Goal: Task Accomplishment & Management: Use online tool/utility

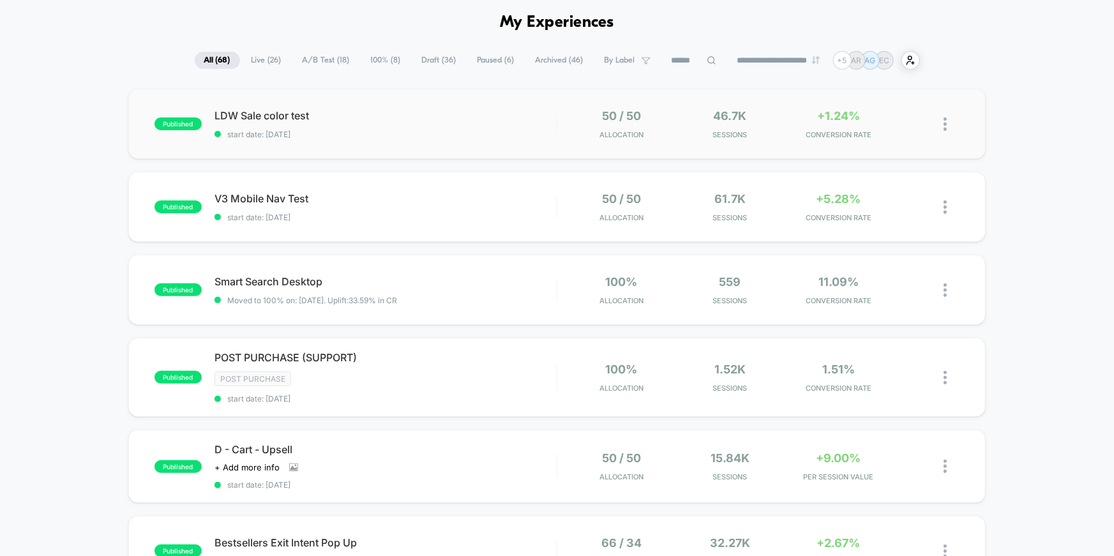
scroll to position [103, 0]
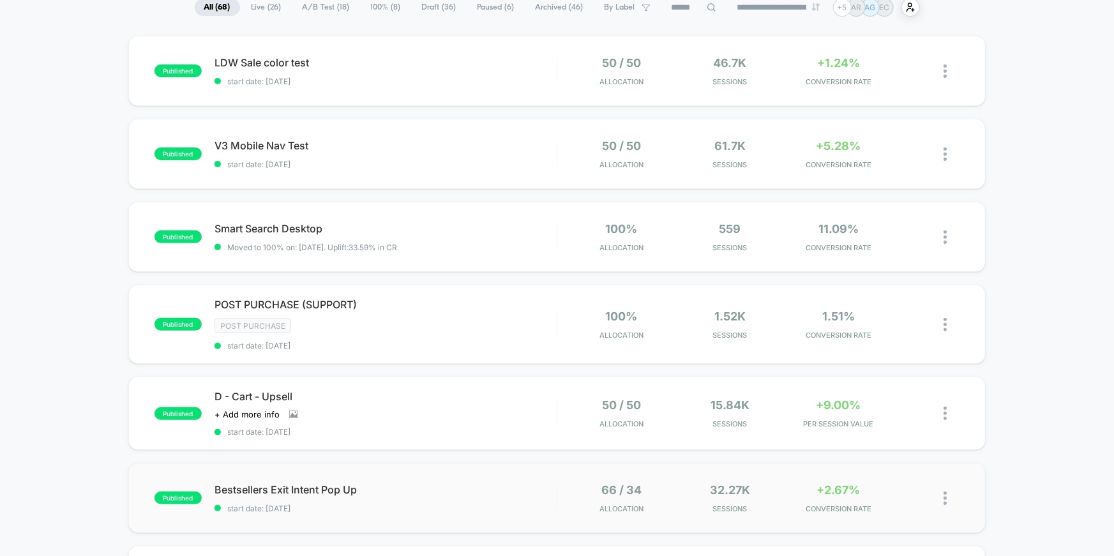
click at [324, 483] on span "Bestsellers Exit Intent Pop Up" at bounding box center [386, 489] width 342 height 13
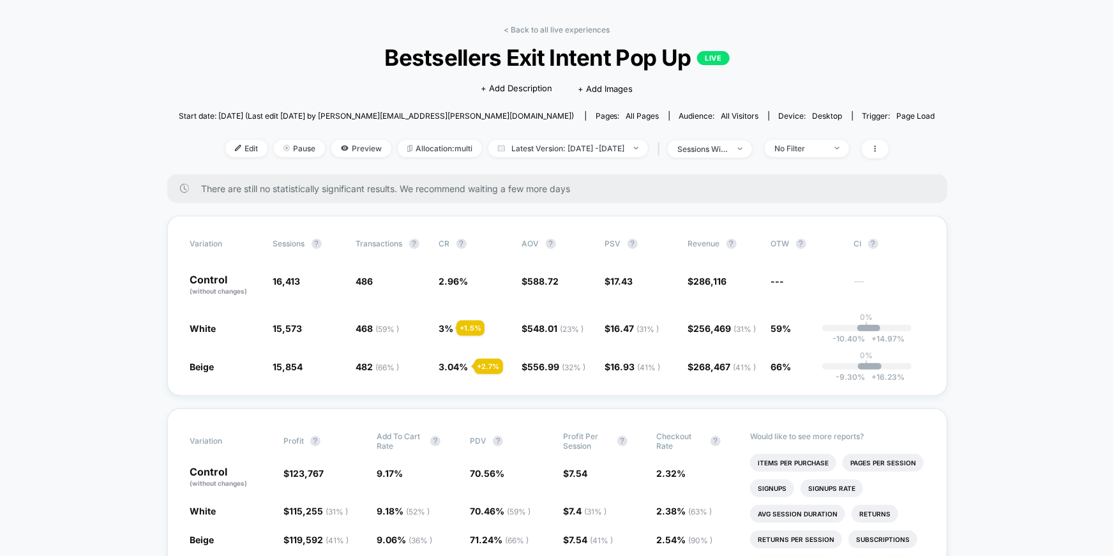
scroll to position [105, 0]
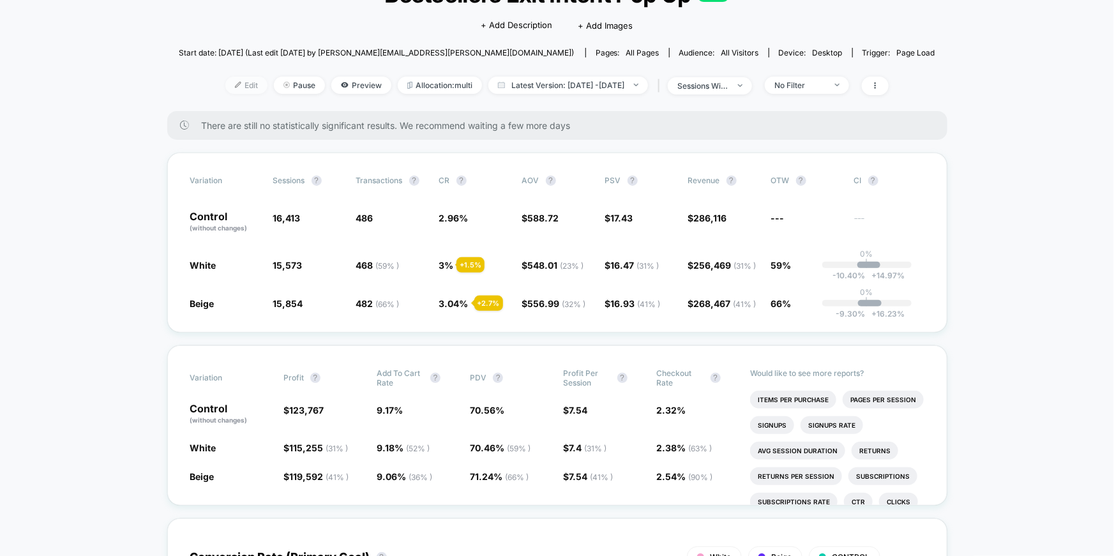
click at [236, 83] on span "Edit" at bounding box center [246, 85] width 42 height 17
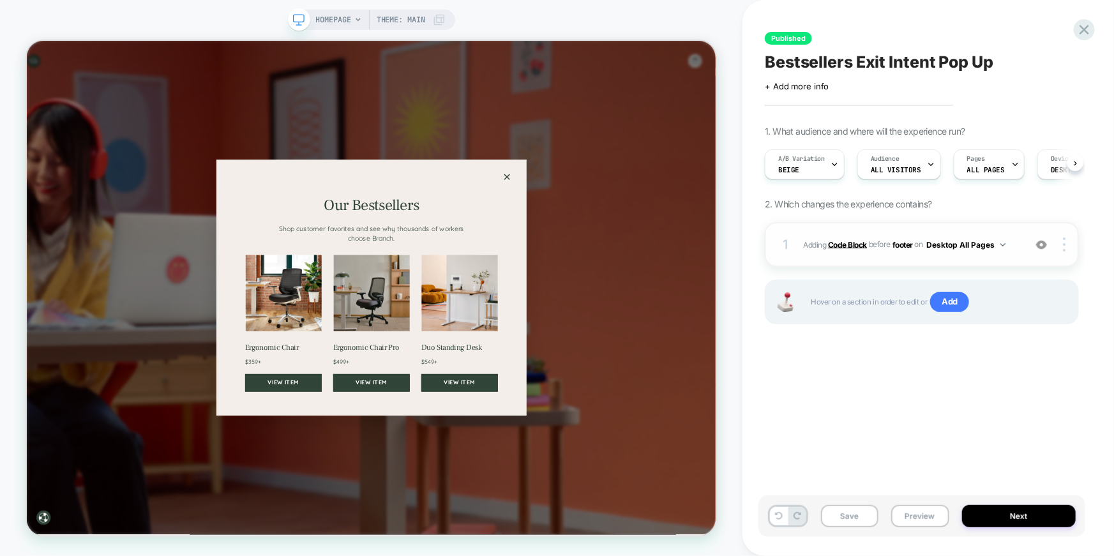
click at [857, 245] on b "Code Block" at bounding box center [847, 244] width 39 height 10
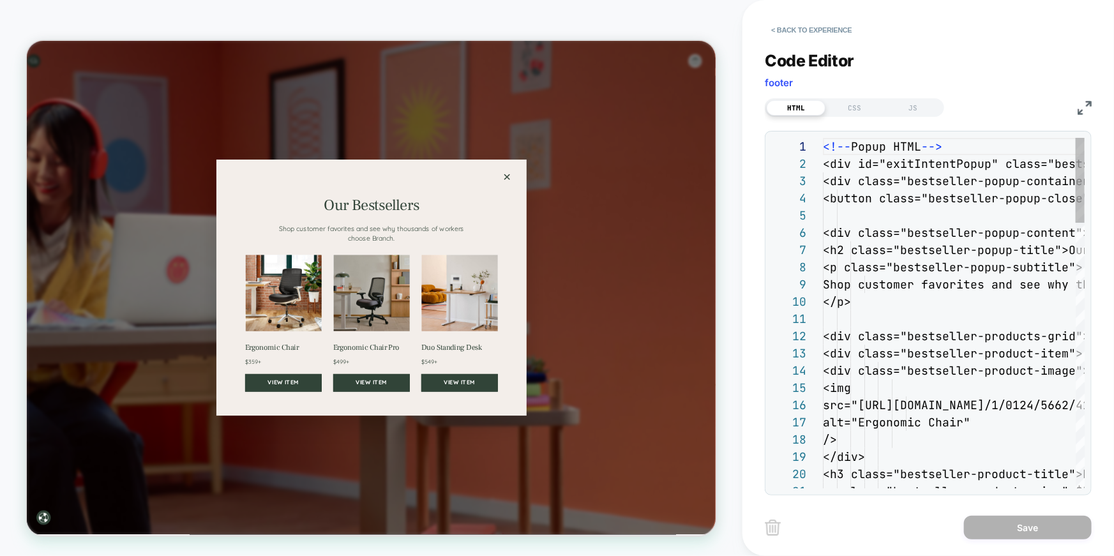
scroll to position [172, 0]
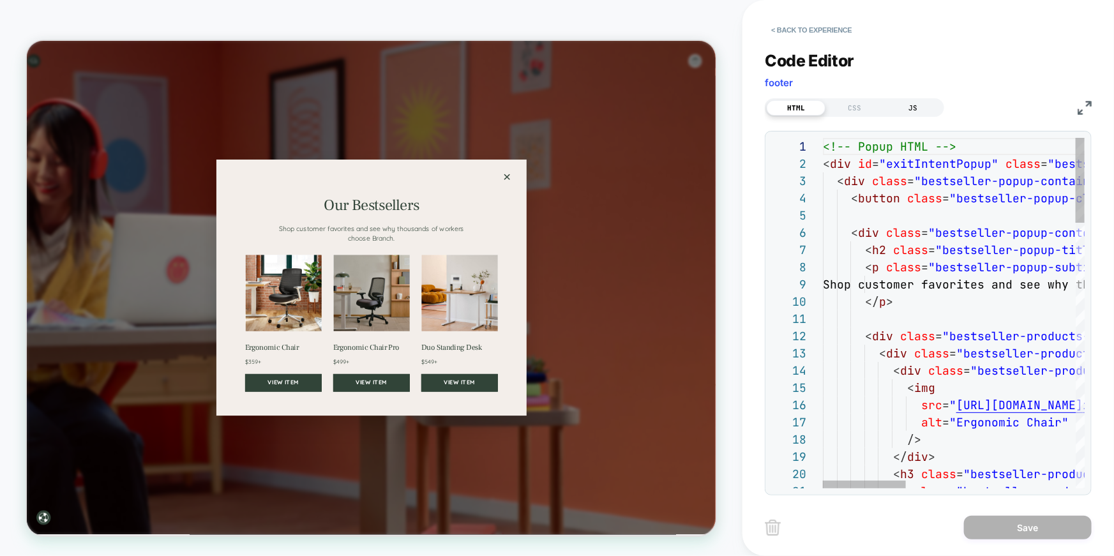
click at [913, 103] on div "JS" at bounding box center [913, 107] width 59 height 15
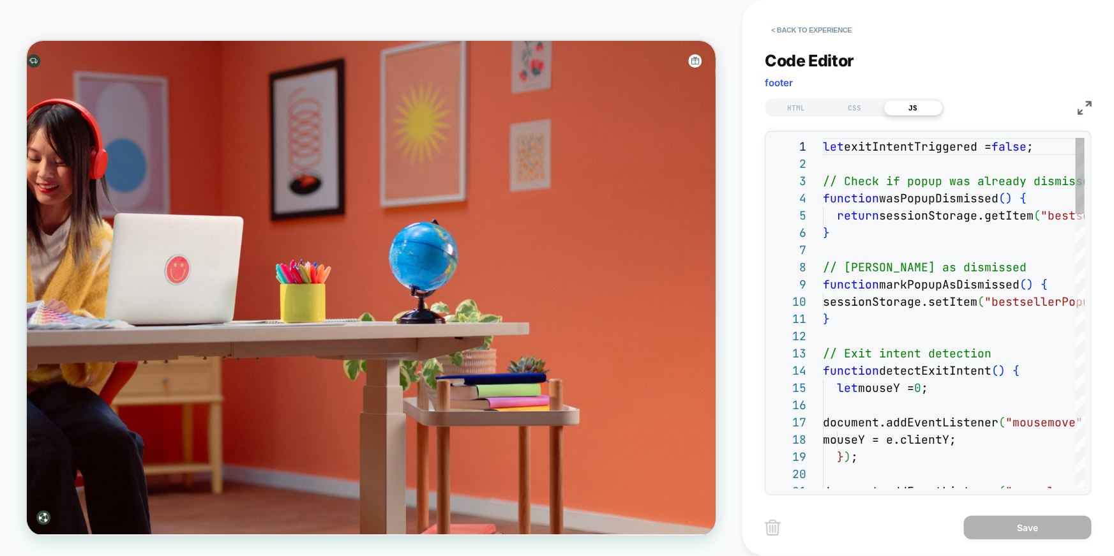
scroll to position [51, 96]
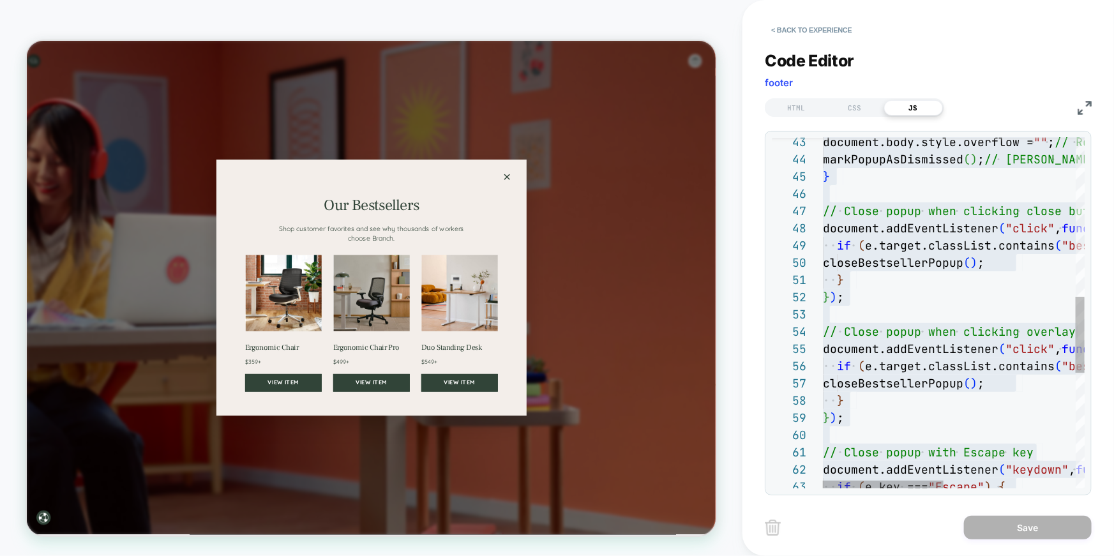
scroll to position [0, 0]
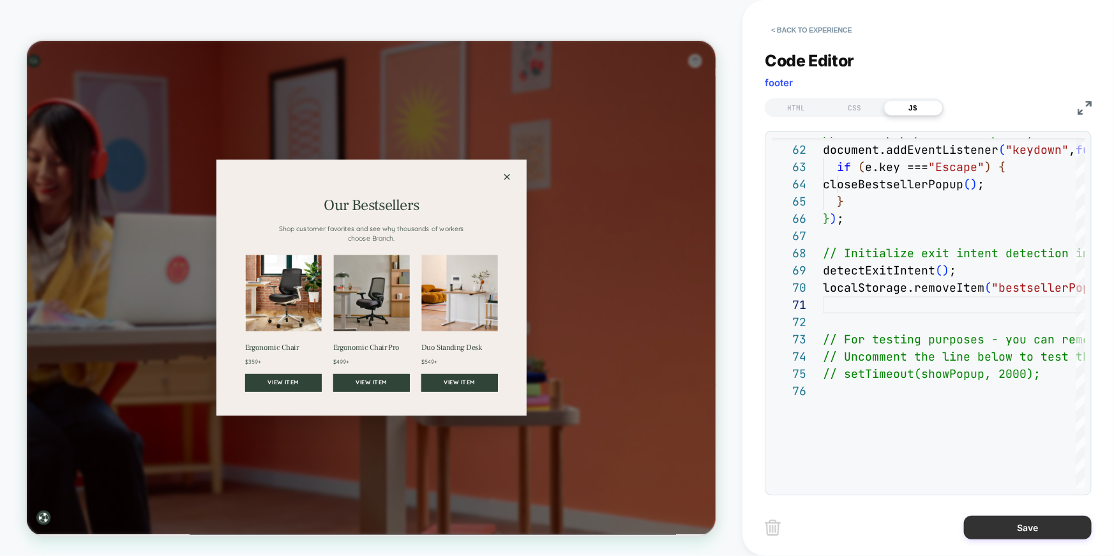
type textarea "**********"
click at [1023, 528] on button "Save" at bounding box center [1028, 528] width 128 height 24
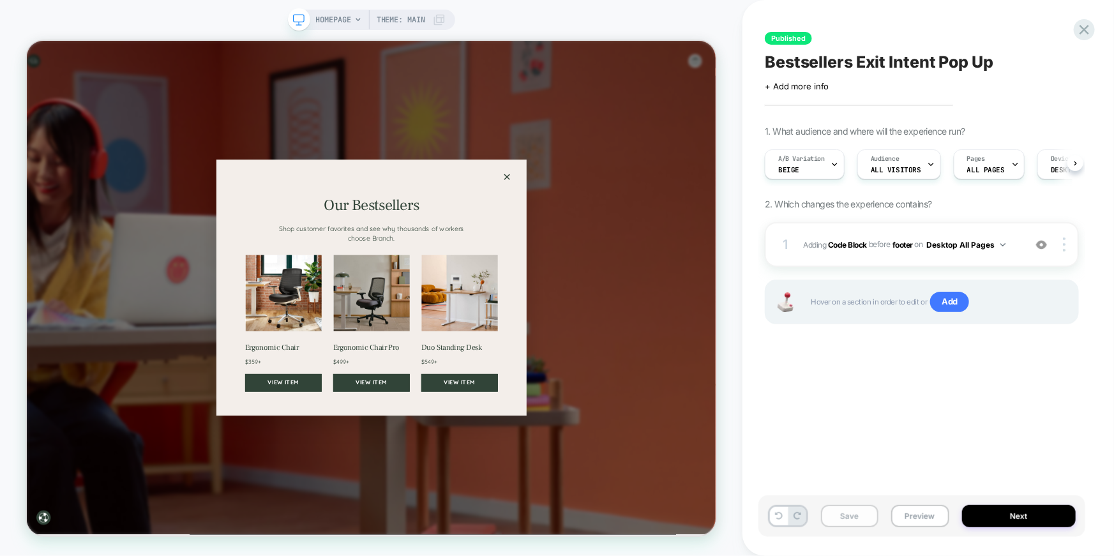
click at [857, 519] on button "Save" at bounding box center [849, 516] width 57 height 22
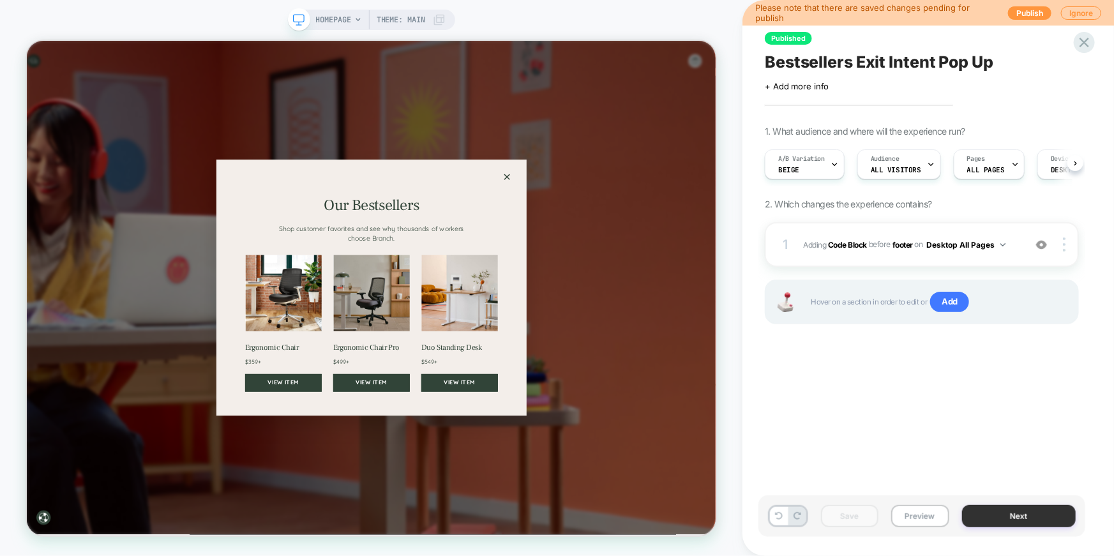
click at [1009, 522] on button "Next" at bounding box center [1019, 516] width 114 height 22
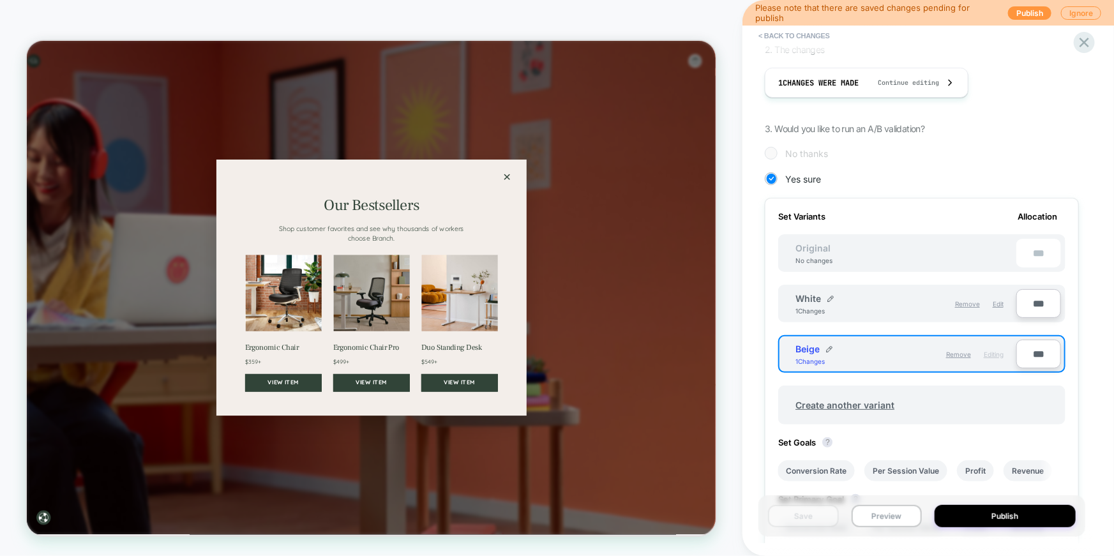
scroll to position [225, 0]
click at [999, 303] on span "Edit" at bounding box center [998, 302] width 11 height 8
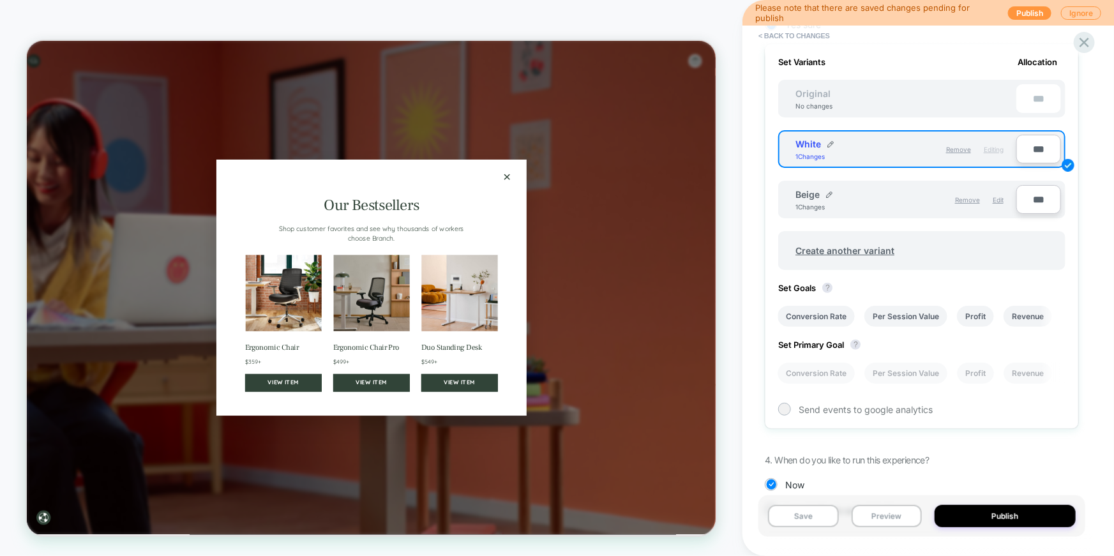
scroll to position [291, 0]
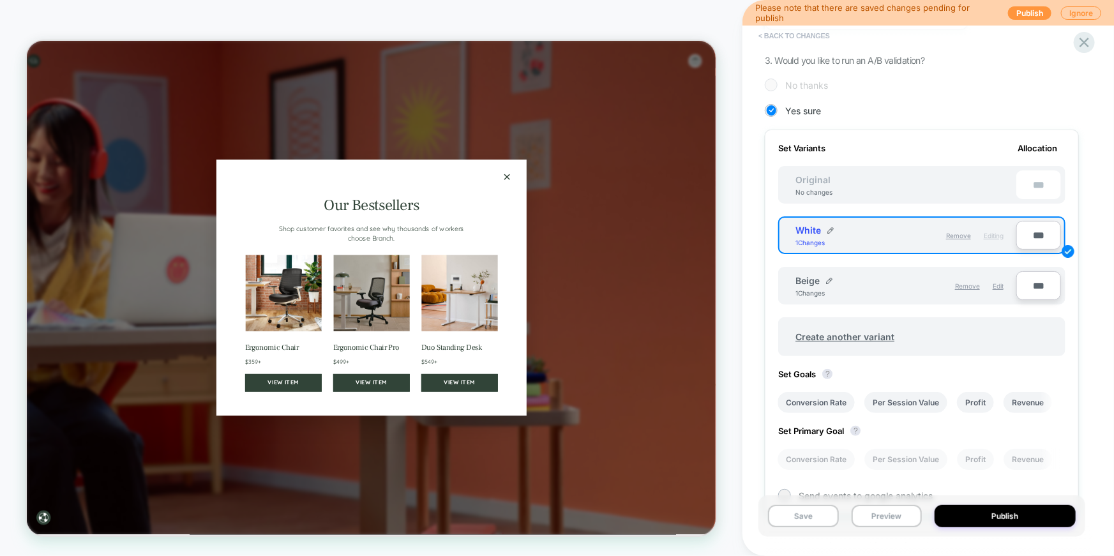
click at [783, 36] on button "< Back to changes" at bounding box center [794, 36] width 84 height 20
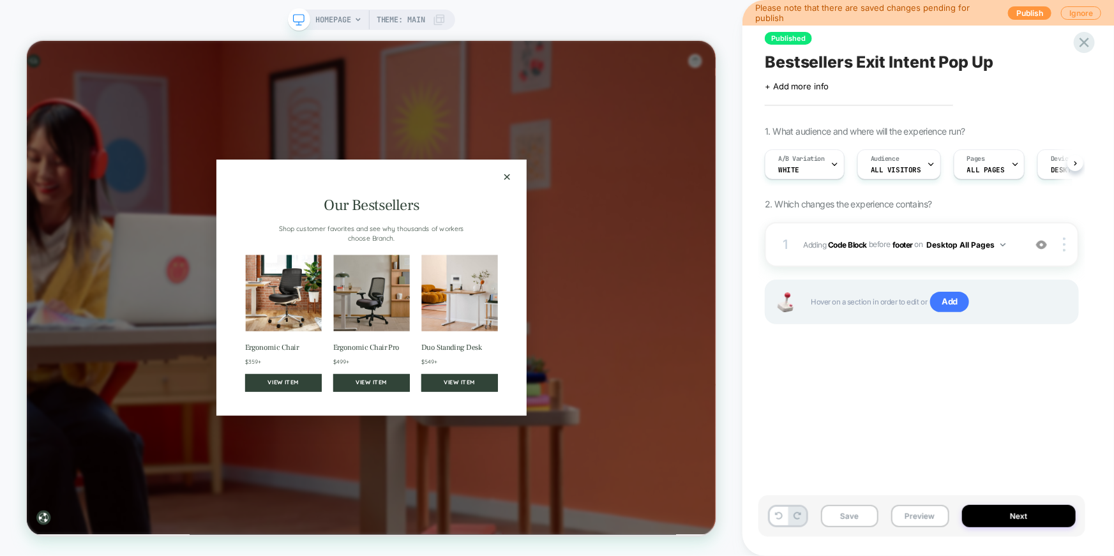
scroll to position [0, 0]
click at [866, 243] on b "Code Block" at bounding box center [847, 244] width 39 height 10
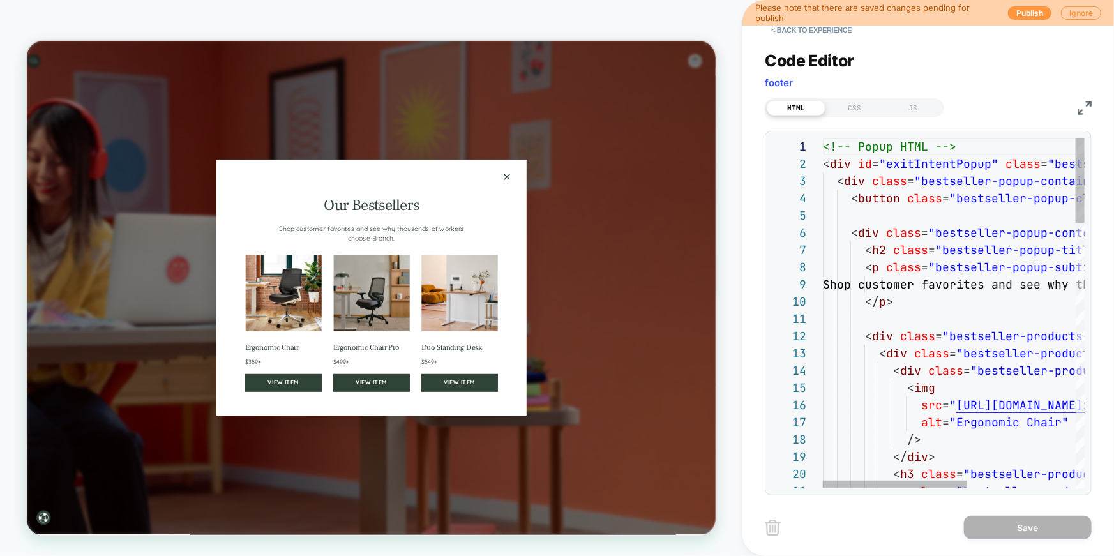
scroll to position [172, 0]
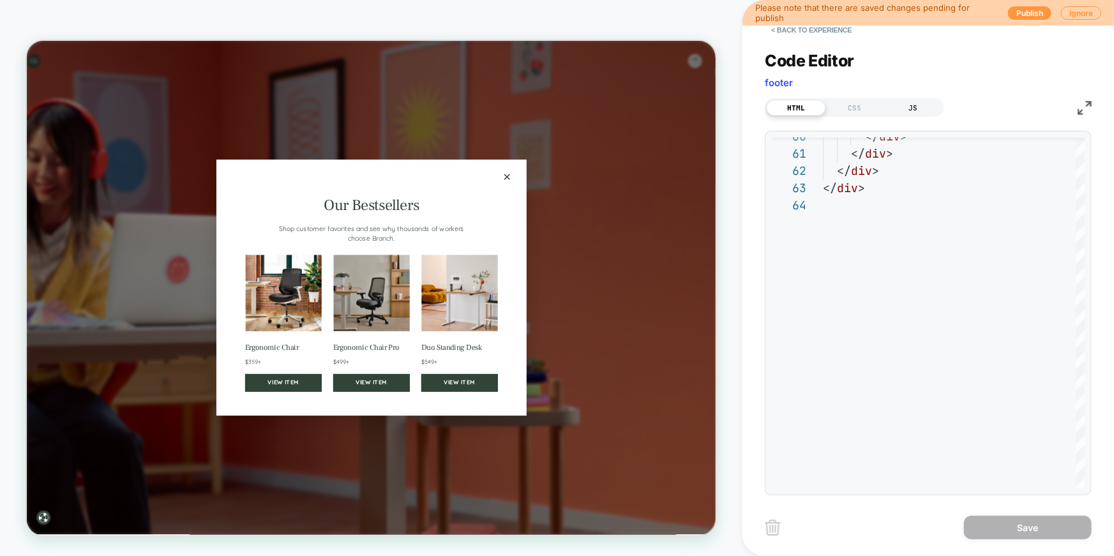
click at [909, 107] on div "JS" at bounding box center [913, 107] width 59 height 15
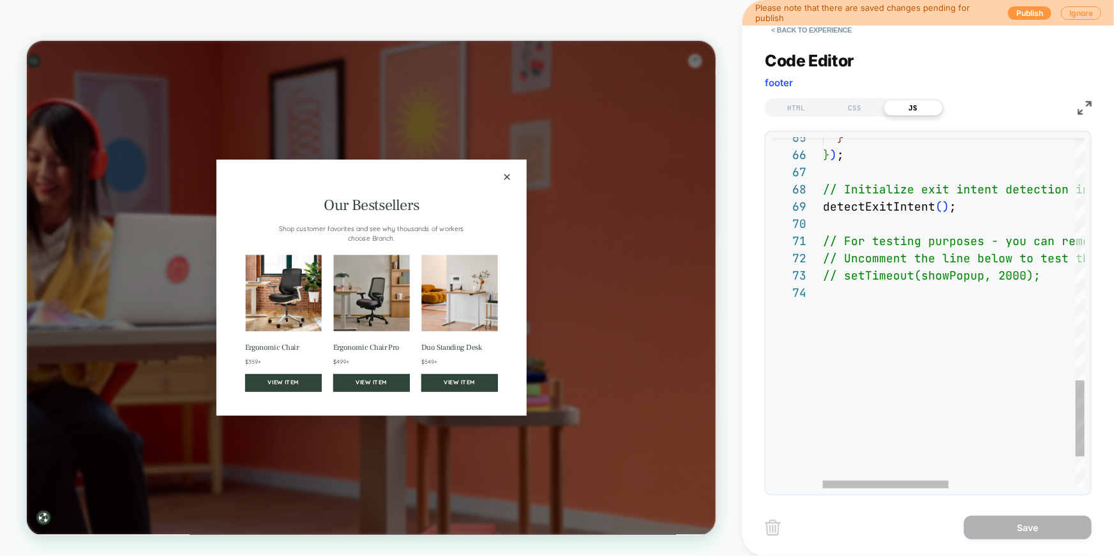
type textarea "**********"
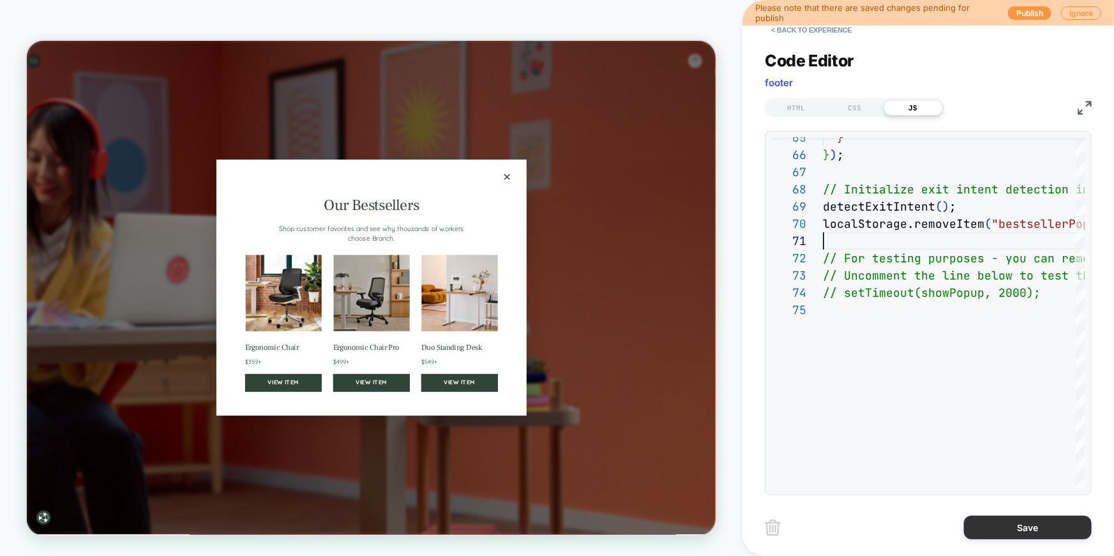
click at [1016, 525] on button "Save" at bounding box center [1028, 528] width 128 height 24
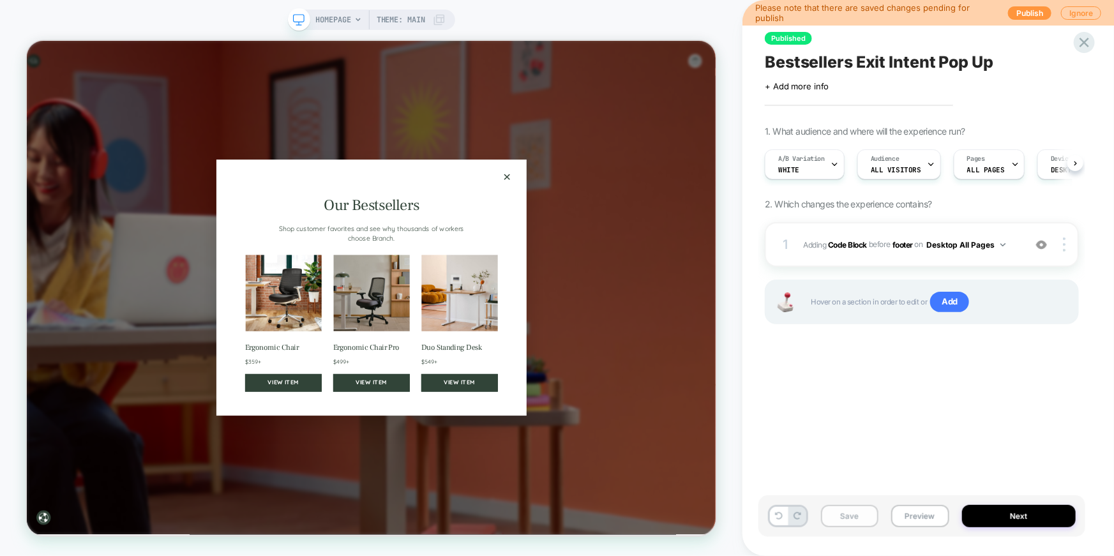
click at [858, 517] on button "Save" at bounding box center [849, 516] width 57 height 22
click at [1043, 11] on button "Publish" at bounding box center [1029, 12] width 43 height 13
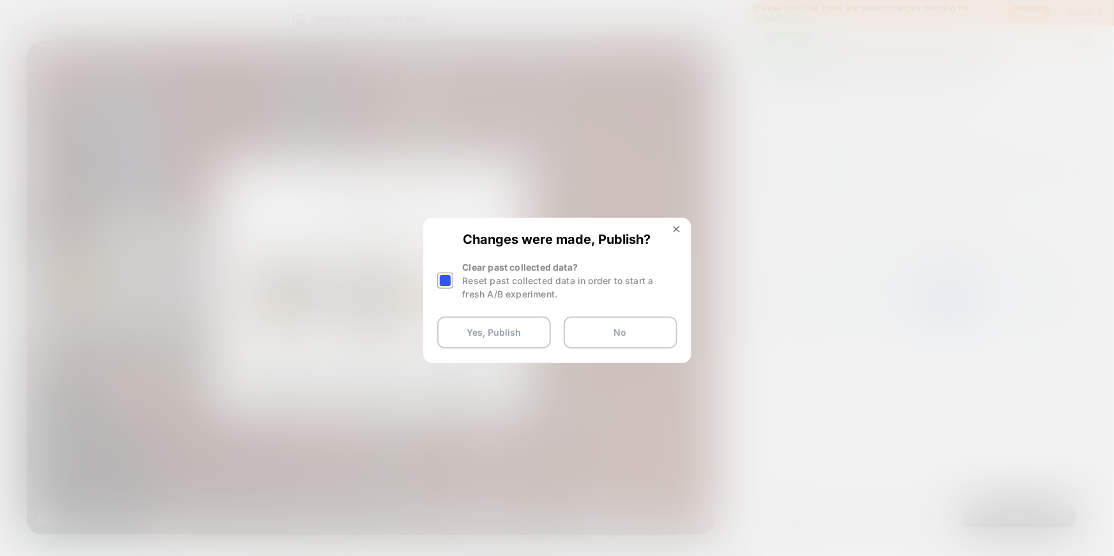
click at [448, 281] on div at bounding box center [445, 281] width 16 height 16
click at [506, 332] on button "Yes, Publish" at bounding box center [494, 333] width 114 height 32
